Goal: Task Accomplishment & Management: Use online tool/utility

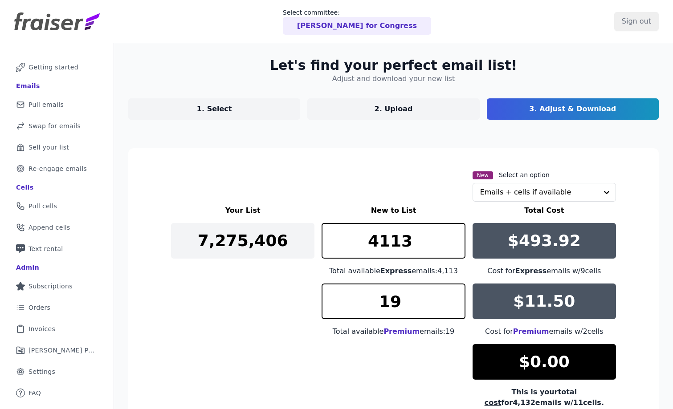
click at [212, 110] on p "1. Select" at bounding box center [214, 109] width 35 height 11
click at [212, 111] on p "1. Select" at bounding box center [214, 109] width 35 height 11
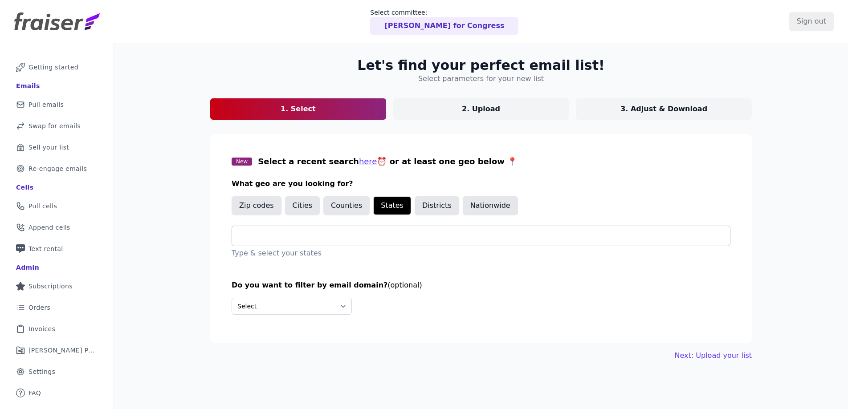
click at [296, 236] on input "text" at bounding box center [484, 236] width 491 height 11
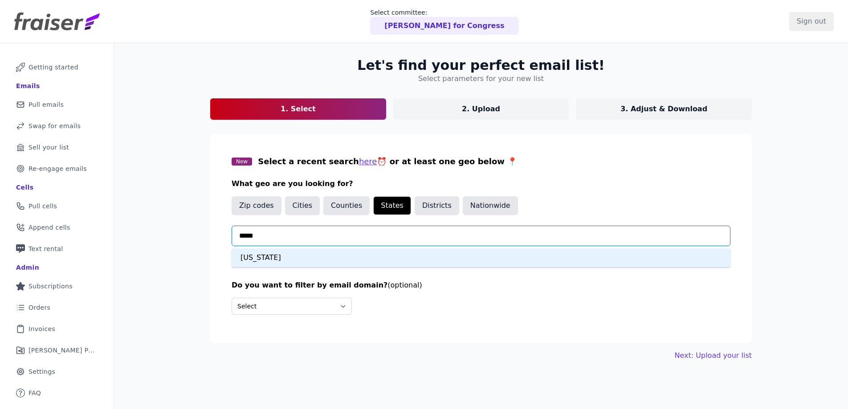
type input "******"
click at [263, 260] on div "Connecticut" at bounding box center [481, 258] width 499 height 19
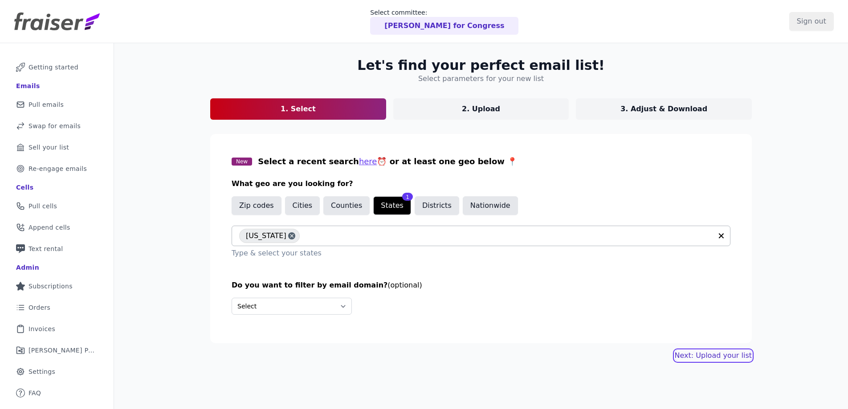
click at [673, 357] on link "Next: Upload your list" at bounding box center [713, 356] width 77 height 11
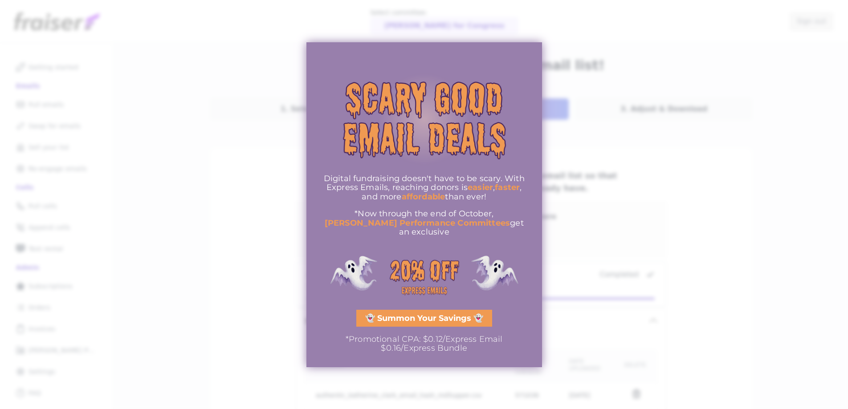
click at [553, 46] on div at bounding box center [424, 204] width 848 height 409
